Goal: Transaction & Acquisition: Purchase product/service

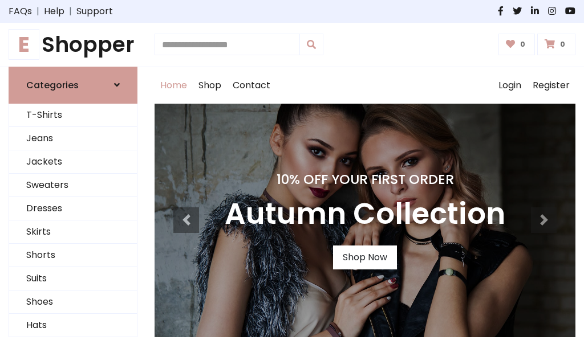
click at [292, 172] on h4 "10% Off Your First Order" at bounding box center [365, 180] width 280 height 16
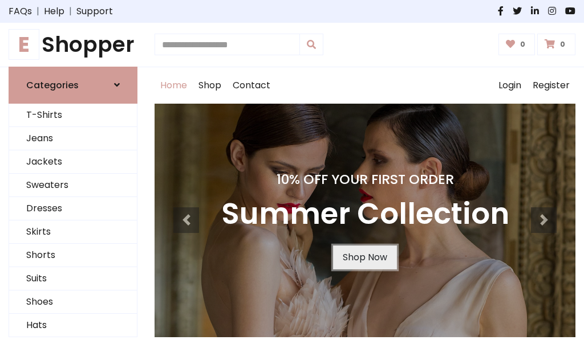
click at [364, 257] on link "Shop Now" at bounding box center [365, 258] width 64 height 24
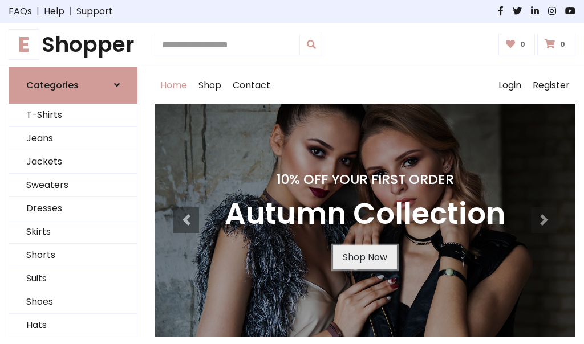
click at [364, 257] on link "Shop Now" at bounding box center [365, 258] width 64 height 24
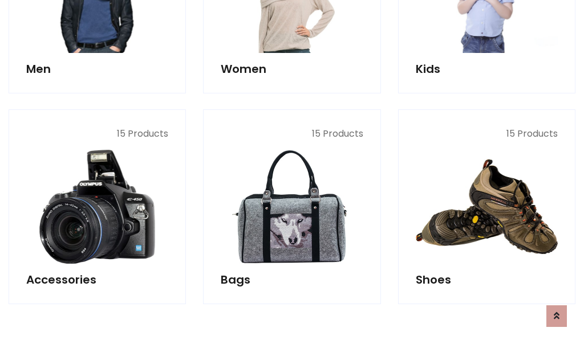
scroll to position [1136, 0]
